Goal: Task Accomplishment & Management: Complete application form

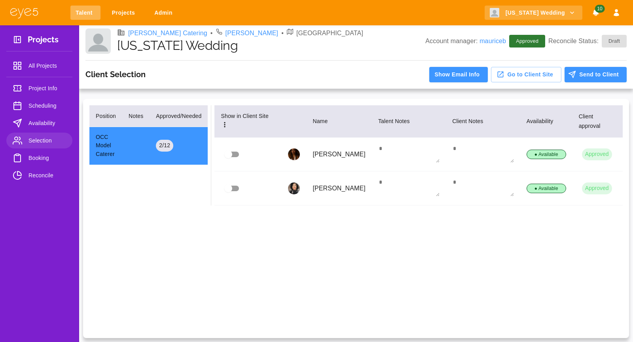
click at [85, 8] on link "Talent" at bounding box center [85, 13] width 30 height 15
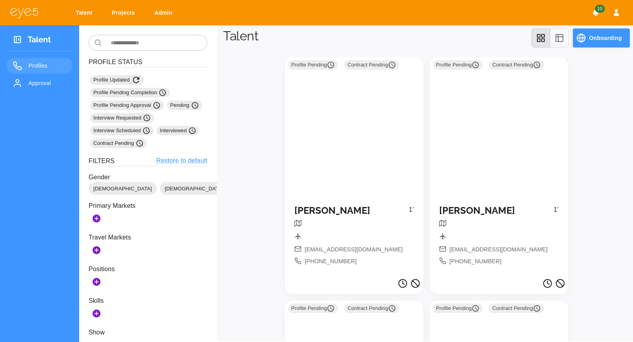
click at [587, 40] on button "Onboarding" at bounding box center [601, 37] width 57 height 19
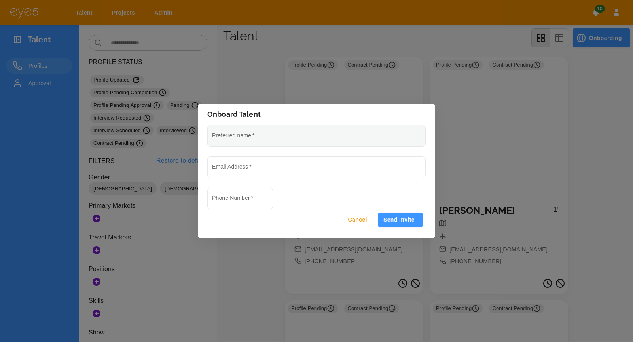
click at [298, 144] on input "Preferred name   *" at bounding box center [317, 135] width 218 height 21
type input "**********"
click at [262, 207] on input "Phone Number   *" at bounding box center [240, 198] width 65 height 21
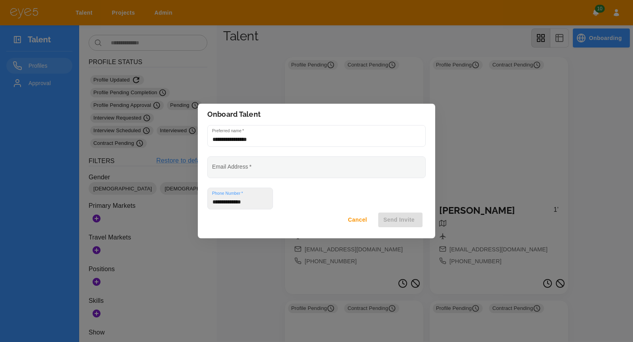
type input "**********"
click at [225, 167] on input "Email Address   *" at bounding box center [317, 167] width 218 height 21
type input "**********"
click at [409, 217] on button "Send Invite" at bounding box center [400, 219] width 44 height 15
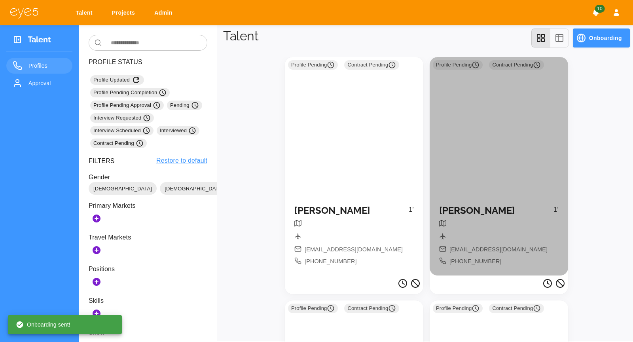
click at [460, 138] on div "Profile Pending Contract Pending" at bounding box center [499, 126] width 138 height 138
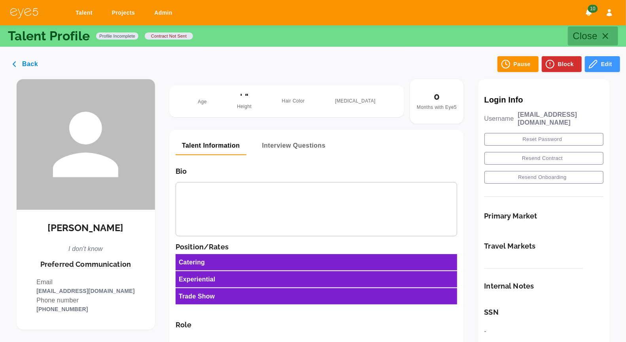
click at [602, 32] on icon "button" at bounding box center [605, 35] width 9 height 9
click at [607, 35] on icon "button" at bounding box center [605, 35] width 9 height 9
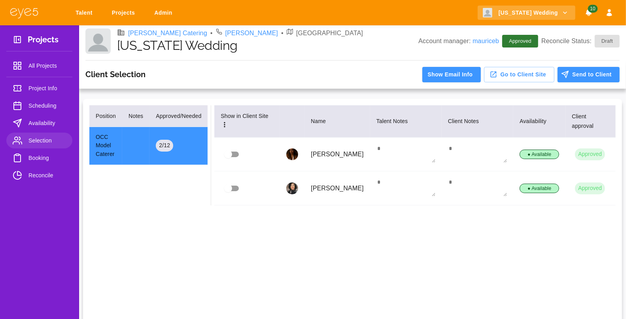
click at [78, 11] on link "Talent" at bounding box center [85, 13] width 30 height 15
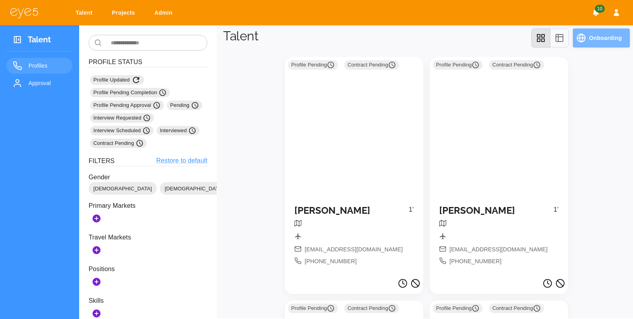
click at [591, 36] on button "Onboarding" at bounding box center [601, 37] width 57 height 19
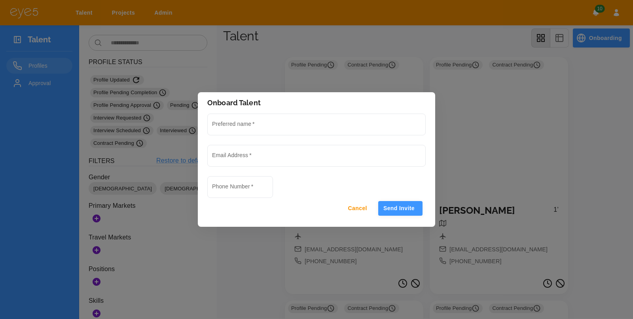
click at [403, 212] on button "Send Invite" at bounding box center [400, 208] width 44 height 15
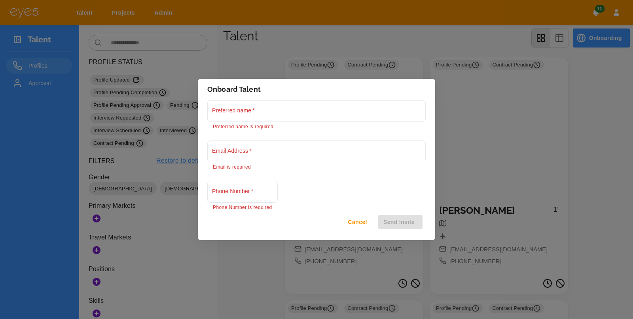
click at [285, 267] on div "Onboard Talent Preferred name   * Preferred name is required Email Address   * …" at bounding box center [316, 159] width 633 height 319
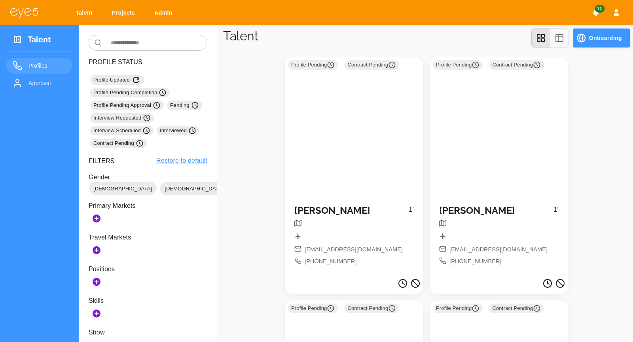
click at [612, 40] on button "Onboarding" at bounding box center [601, 37] width 57 height 19
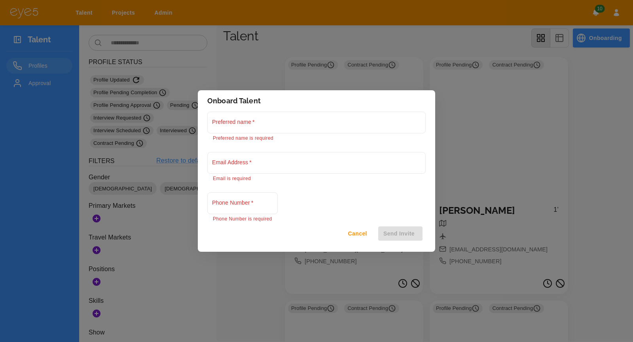
click at [403, 234] on div "Cancel Send Invite" at bounding box center [316, 233] width 218 height 21
click at [461, 70] on div "Onboard Talent Preferred name   * Preferred name is required Email Address   * …" at bounding box center [316, 171] width 633 height 342
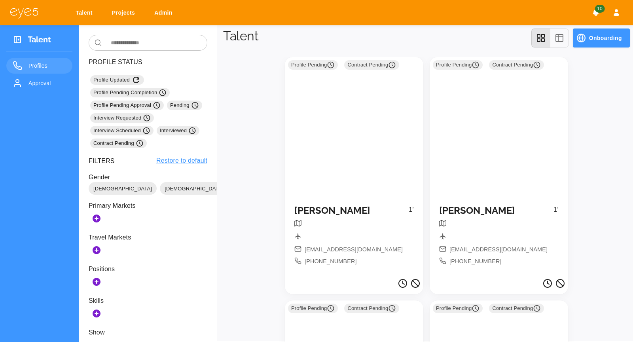
click at [461, 72] on div "Profile Pending Contract Pending" at bounding box center [499, 126] width 138 height 138
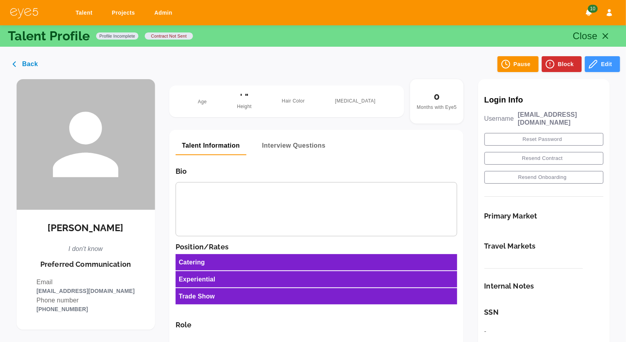
click at [88, 13] on link "Talent" at bounding box center [85, 13] width 30 height 15
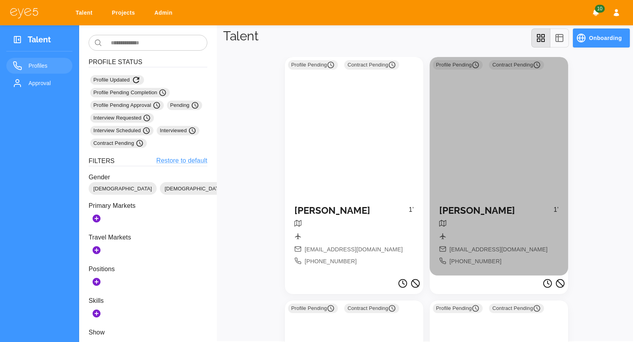
click at [468, 145] on div "Profile Pending Contract Pending" at bounding box center [499, 126] width 138 height 138
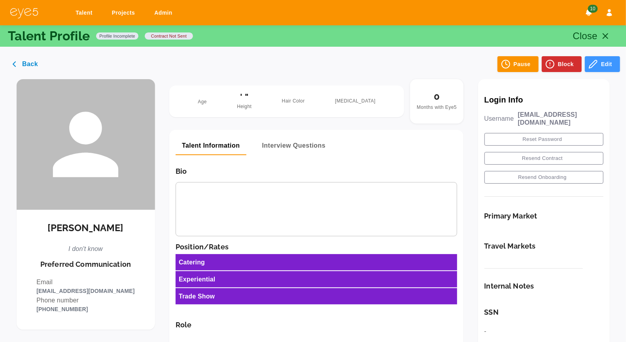
click at [610, 34] on icon "button" at bounding box center [605, 35] width 9 height 9
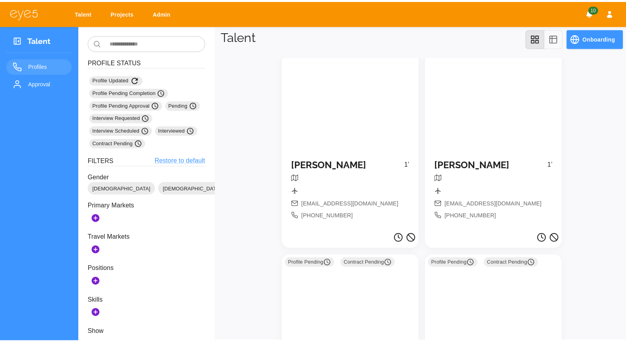
scroll to position [49, 0]
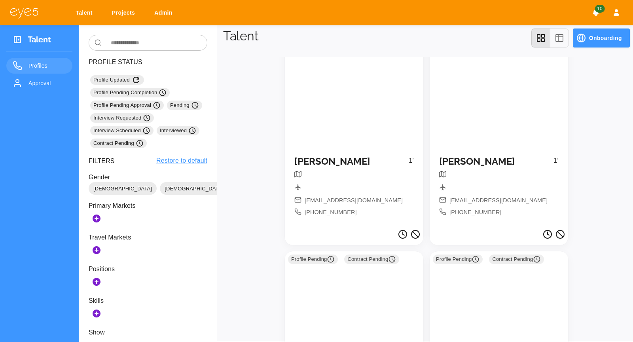
click at [44, 83] on span "Approval" at bounding box center [47, 82] width 38 height 9
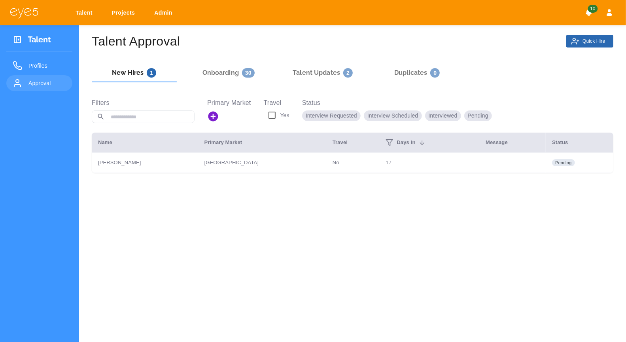
click at [583, 37] on button "Quick Hire" at bounding box center [589, 41] width 47 height 13
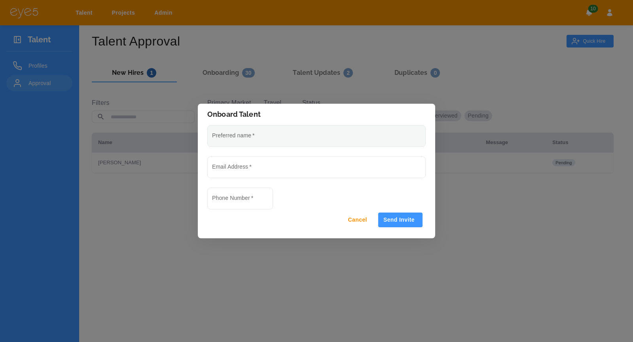
click at [343, 142] on input "Preferred name   *" at bounding box center [317, 135] width 218 height 21
type input "**********"
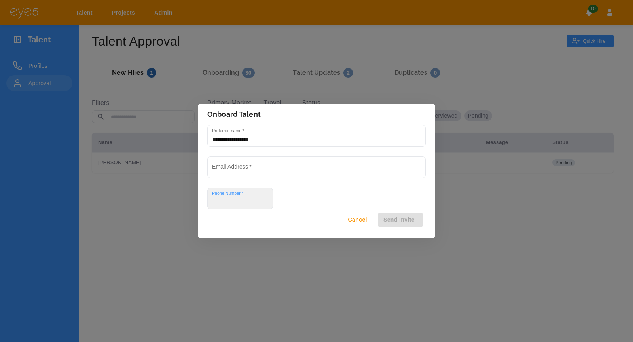
click at [222, 197] on div "Phone Number   *" at bounding box center [240, 198] width 66 height 22
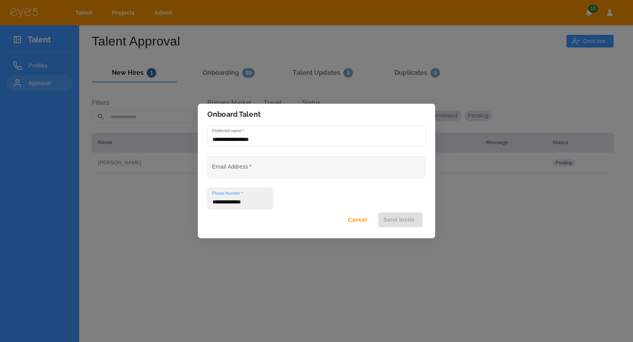
type input "**********"
click at [370, 171] on input "Email Address   *" at bounding box center [317, 167] width 218 height 21
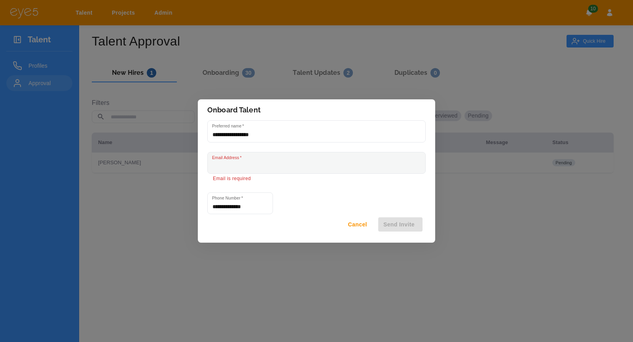
paste input "**********"
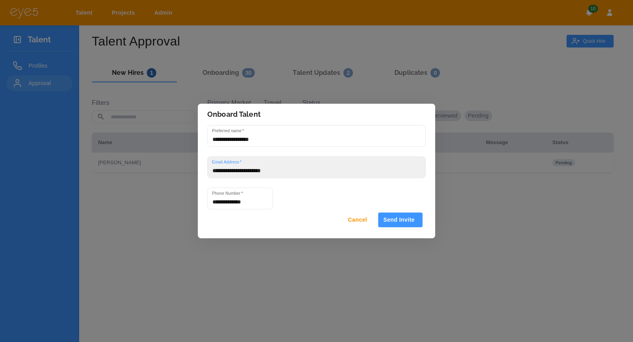
type input "**********"
drag, startPoint x: 400, startPoint y: 220, endPoint x: 409, endPoint y: 204, distance: 17.8
click at [400, 220] on button "Send Invite" at bounding box center [400, 219] width 44 height 15
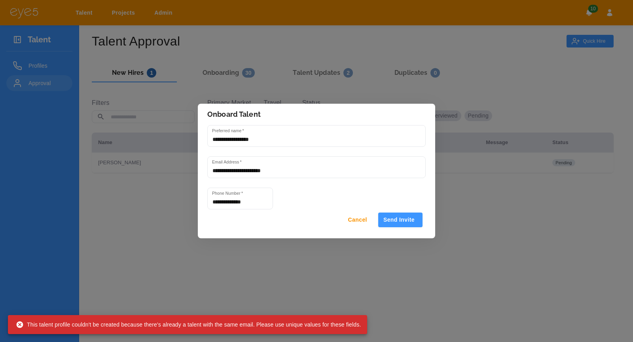
click at [360, 219] on button "Cancel" at bounding box center [359, 219] width 32 height 15
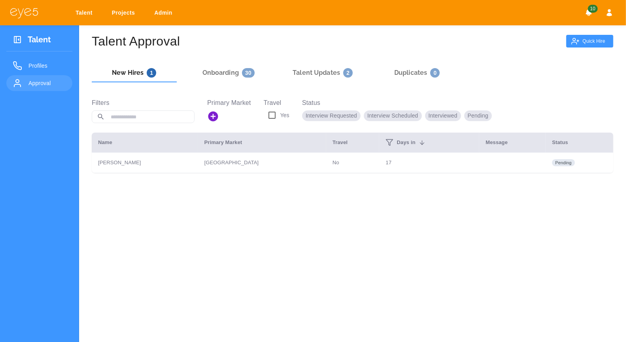
click at [87, 13] on link "Talent" at bounding box center [85, 13] width 30 height 15
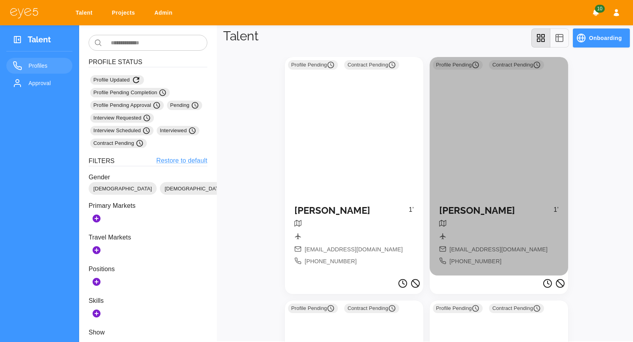
click at [471, 156] on div "Profile Pending Contract Pending" at bounding box center [499, 126] width 138 height 138
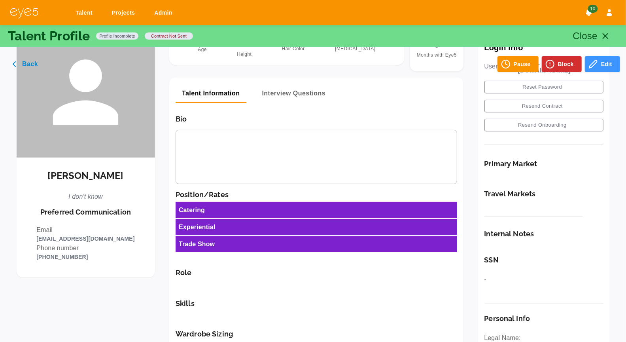
scroll to position [54, 0]
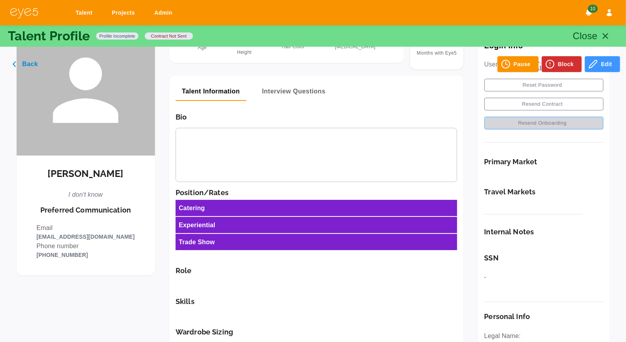
click at [540, 117] on button "Resend Onboarding" at bounding box center [544, 123] width 119 height 13
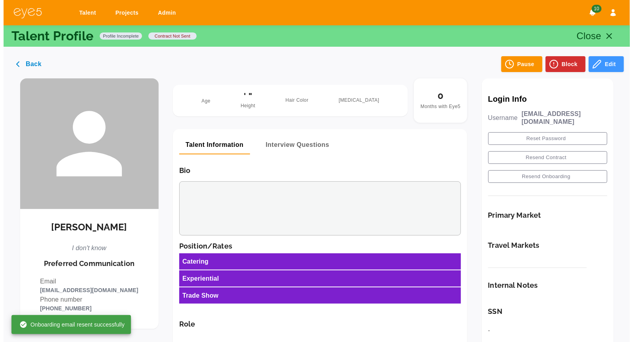
scroll to position [0, 0]
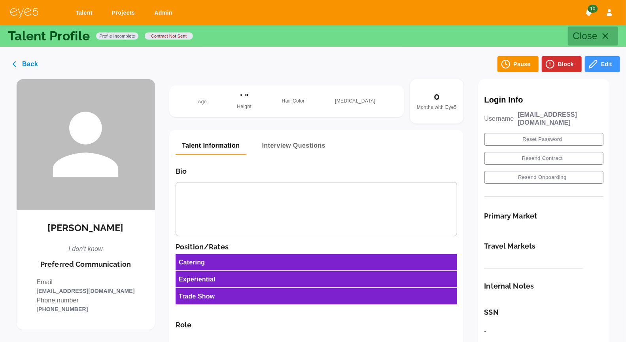
click at [608, 38] on line "button" at bounding box center [605, 36] width 5 height 5
